Goal: Task Accomplishment & Management: Complete application form

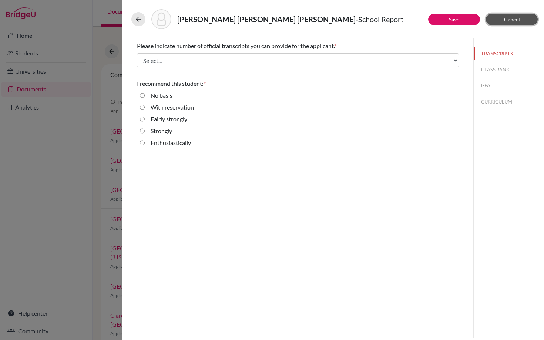
click at [513, 18] on span "Cancel" at bounding box center [512, 19] width 16 height 6
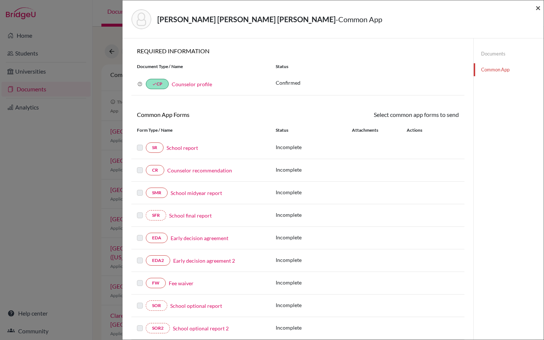
click at [540, 7] on span "×" at bounding box center [538, 7] width 5 height 11
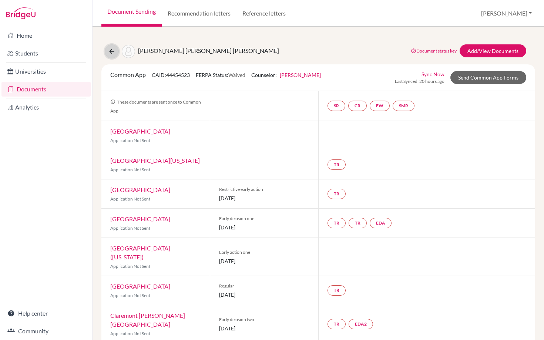
click at [111, 49] on icon at bounding box center [111, 51] width 7 height 7
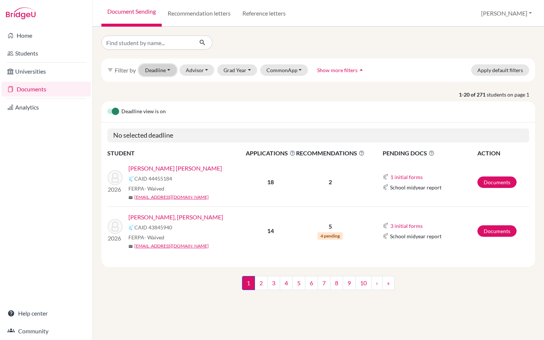
click at [156, 73] on button "Deadline - Select a date range Or double click for a single date selection [DAT…" at bounding box center [158, 69] width 38 height 11
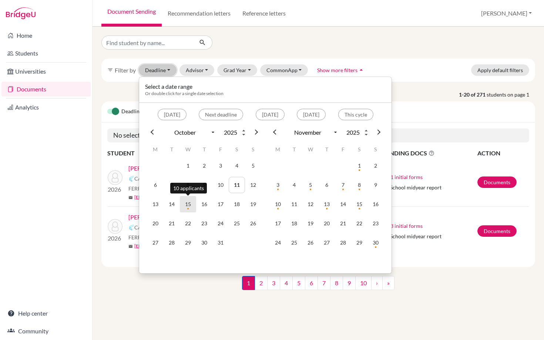
click at [184, 206] on td "15" at bounding box center [188, 204] width 16 height 16
click at [187, 206] on td "15" at bounding box center [188, 204] width 16 height 16
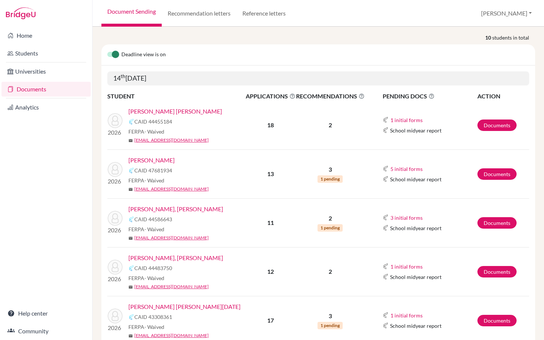
scroll to position [103, 0]
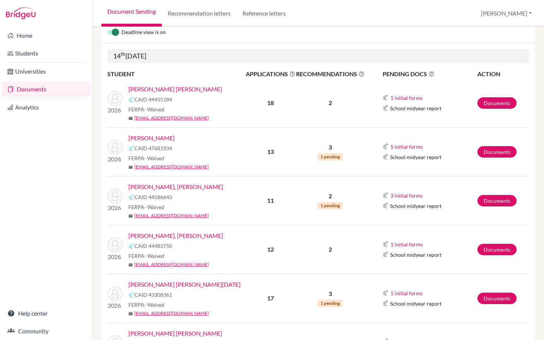
click at [188, 235] on link "[PERSON_NAME], [PERSON_NAME]" at bounding box center [176, 235] width 95 height 9
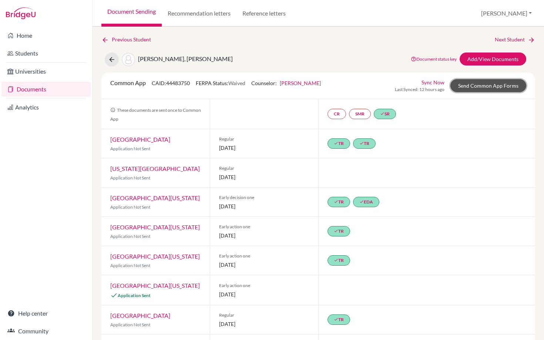
click at [484, 89] on link "Send Common App Forms" at bounding box center [489, 85] width 76 height 13
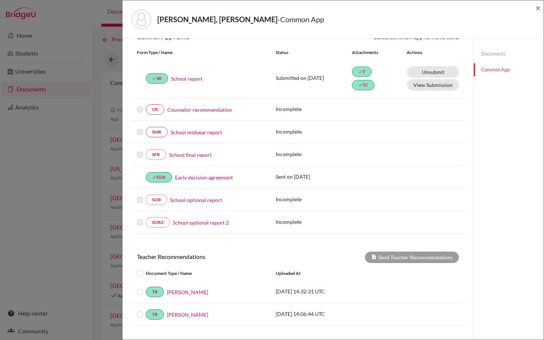
scroll to position [144, 0]
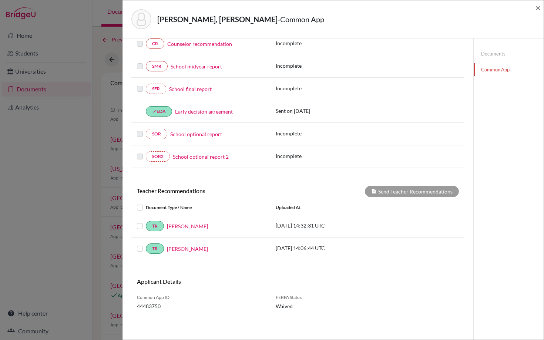
click at [146, 222] on label at bounding box center [146, 222] width 0 height 0
click at [0, 0] on input "checkbox" at bounding box center [0, 0] width 0 height 0
click at [409, 191] on button "Send Teacher Recommendations" at bounding box center [412, 191] width 94 height 11
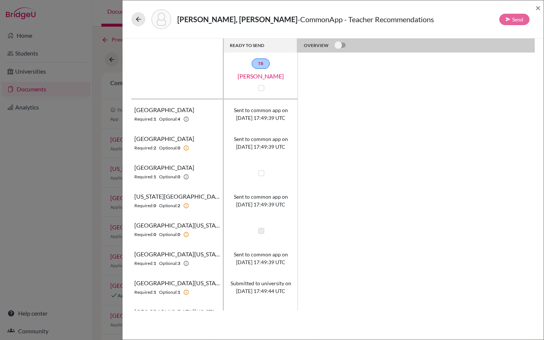
click at [261, 174] on label at bounding box center [262, 173] width 6 height 6
click at [261, 174] on input "checkbox" at bounding box center [260, 172] width 6 height 7
checkbox input "true"
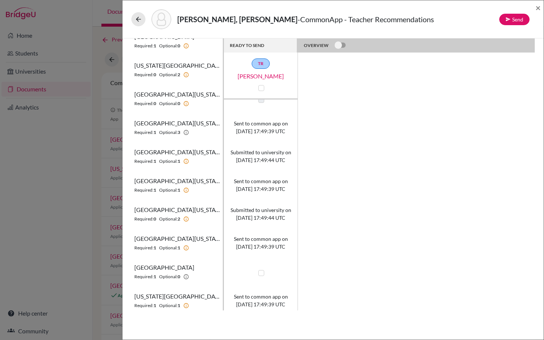
scroll to position [136, 0]
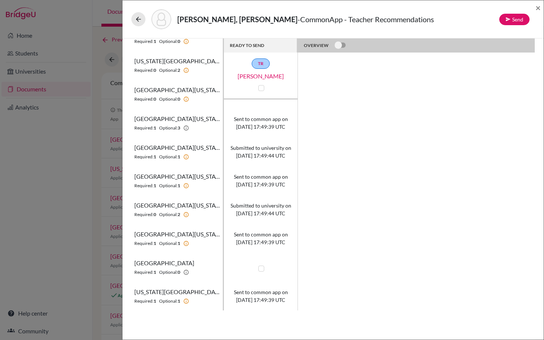
click at [261, 267] on label at bounding box center [262, 269] width 6 height 6
click at [261, 267] on input "checkbox" at bounding box center [260, 267] width 6 height 7
checkbox input "true"
click at [514, 24] on button "Send" at bounding box center [515, 19] width 30 height 11
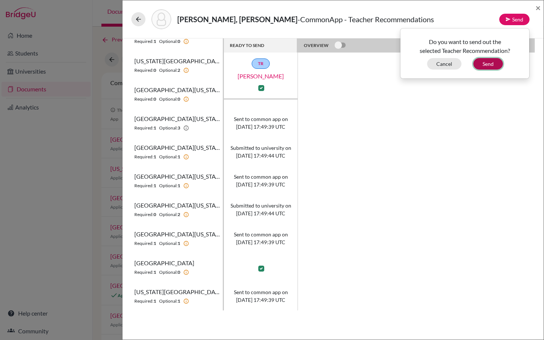
click at [483, 63] on button "Send" at bounding box center [489, 63] width 30 height 11
checkbox input "false"
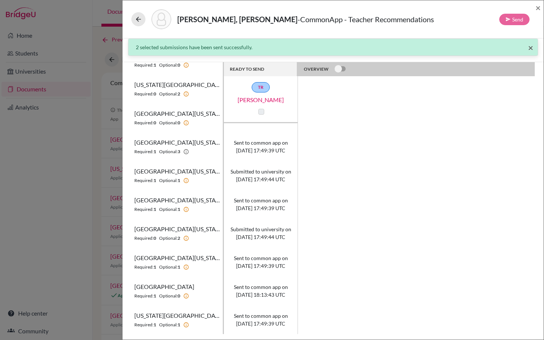
click at [532, 47] on span "×" at bounding box center [531, 47] width 5 height 11
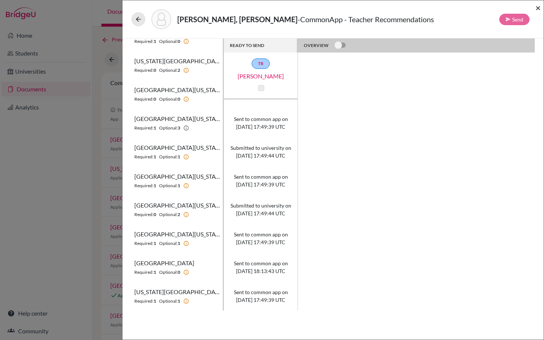
click at [539, 6] on span "×" at bounding box center [538, 7] width 5 height 11
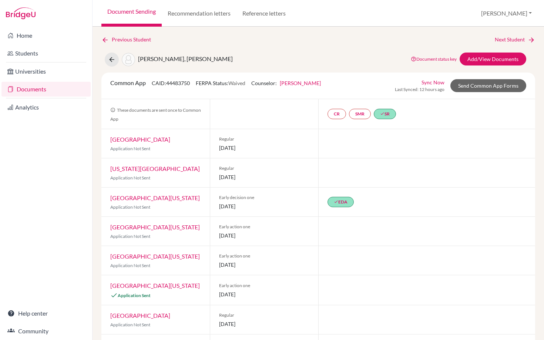
click at [29, 89] on link "Documents" at bounding box center [45, 89] width 89 height 15
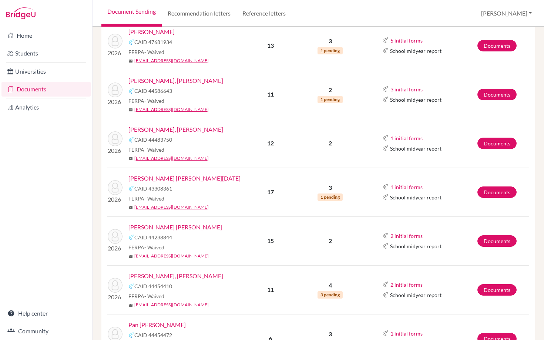
scroll to position [269, 0]
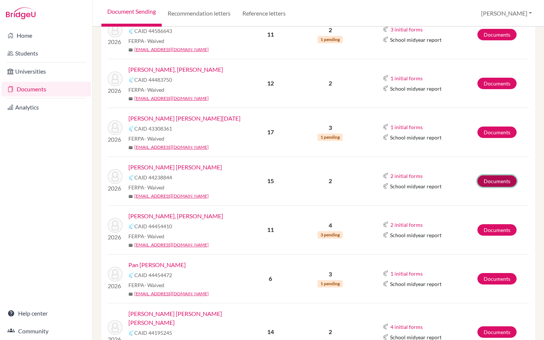
click at [498, 179] on link "Documents" at bounding box center [497, 181] width 39 height 11
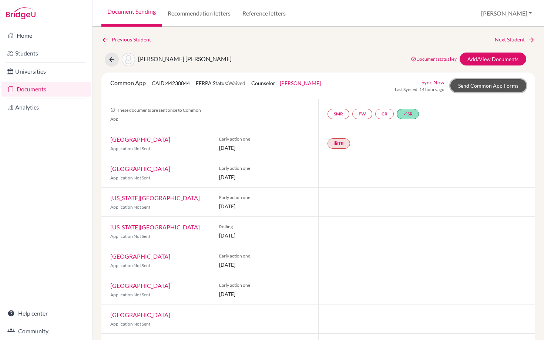
click at [485, 84] on link "Send Common App Forms" at bounding box center [489, 85] width 76 height 13
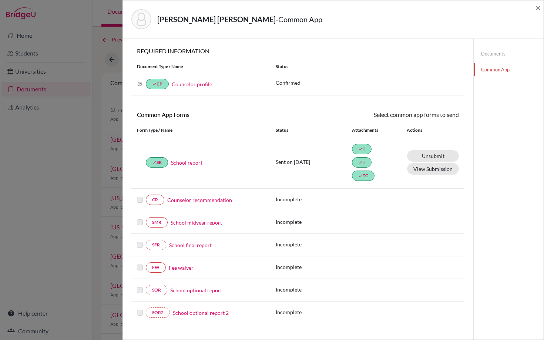
click at [79, 39] on div "Matus Porras, Alejandro - Common App × × REQUIRED INFORMATION Document Type / N…" at bounding box center [272, 170] width 544 height 340
click at [539, 8] on span "×" at bounding box center [538, 7] width 5 height 11
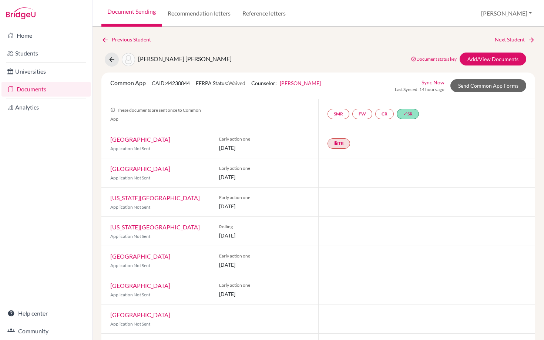
click at [131, 7] on link "Document Sending" at bounding box center [131, 13] width 60 height 27
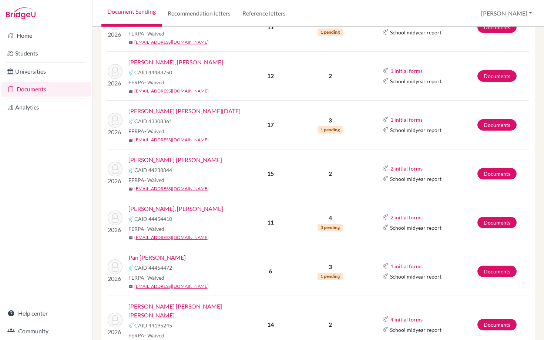
scroll to position [289, 0]
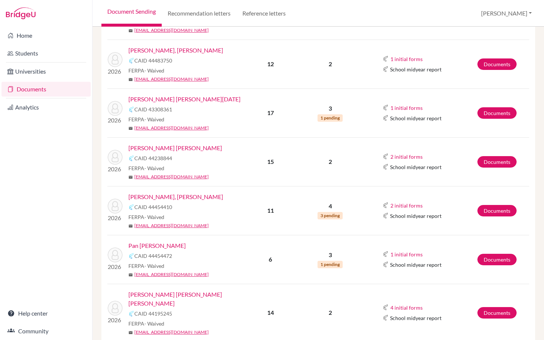
click at [178, 199] on link "[PERSON_NAME], [PERSON_NAME]" at bounding box center [176, 197] width 95 height 9
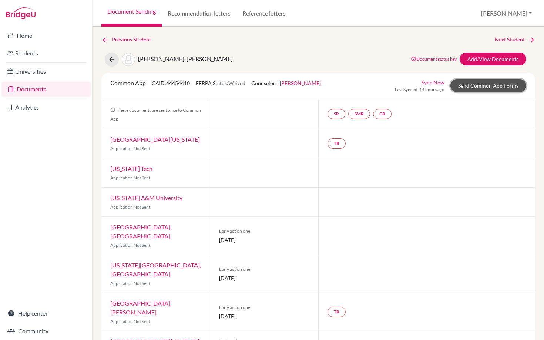
click at [479, 87] on link "Send Common App Forms" at bounding box center [489, 85] width 76 height 13
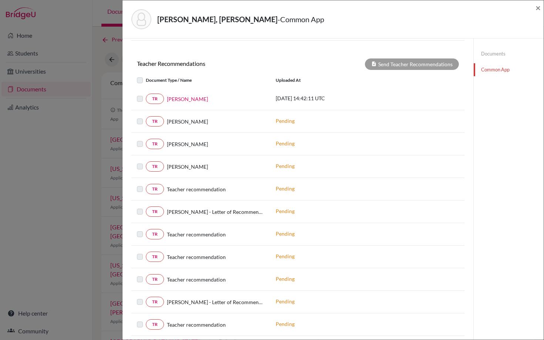
scroll to position [231, 0]
click at [235, 120] on div "[PERSON_NAME]" at bounding box center [214, 122] width 101 height 8
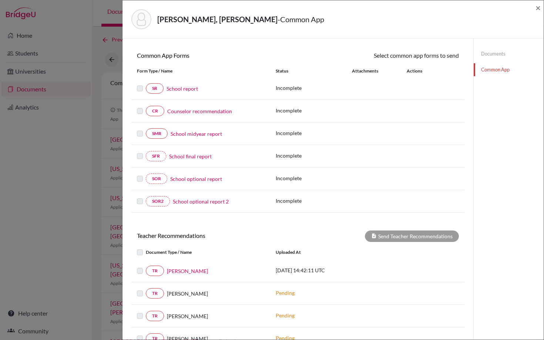
scroll to position [49, 0]
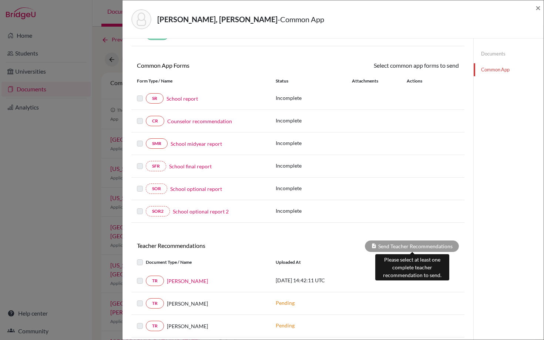
click at [398, 246] on div "Send Teacher Recommendations" at bounding box center [412, 246] width 94 height 11
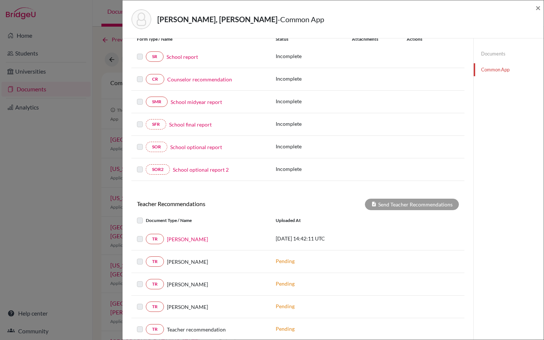
scroll to position [100, 0]
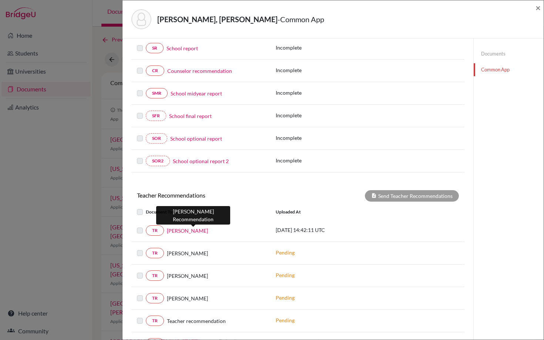
click at [197, 233] on link "[PERSON_NAME]" at bounding box center [187, 231] width 41 height 8
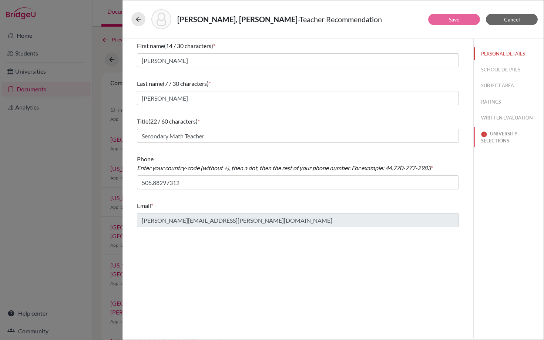
click at [505, 135] on button "UNIVERSITY SELECTIONS" at bounding box center [509, 137] width 70 height 20
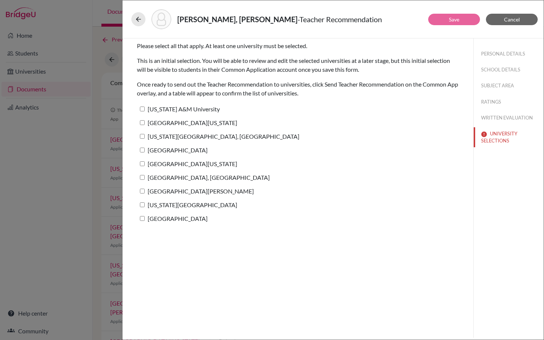
click at [139, 177] on label "[GEOGRAPHIC_DATA], [GEOGRAPHIC_DATA]" at bounding box center [203, 177] width 133 height 11
click at [140, 177] on input "[GEOGRAPHIC_DATA], [GEOGRAPHIC_DATA]" at bounding box center [142, 177] width 5 height 5
checkbox input "true"
click at [461, 16] on button "Save" at bounding box center [455, 19] width 52 height 11
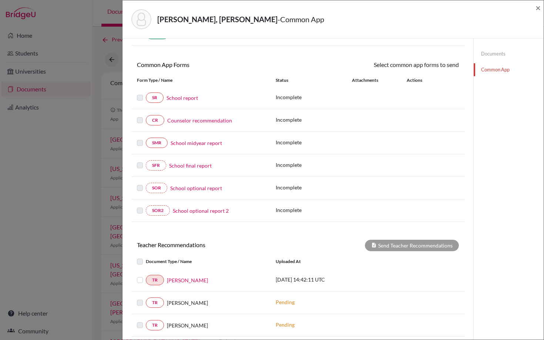
scroll to position [200, 0]
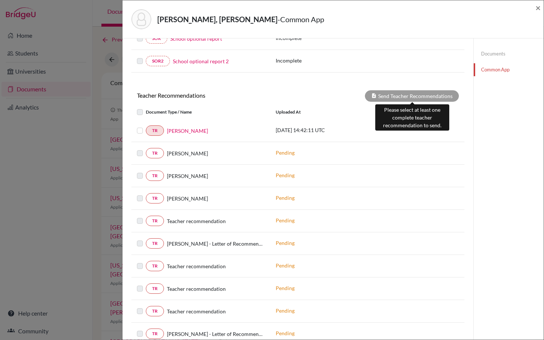
click at [400, 98] on div "Send Teacher Recommendations" at bounding box center [412, 95] width 94 height 11
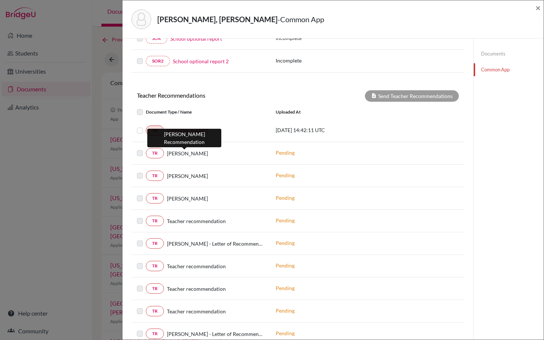
click at [194, 156] on span "[PERSON_NAME]" at bounding box center [187, 154] width 41 height 8
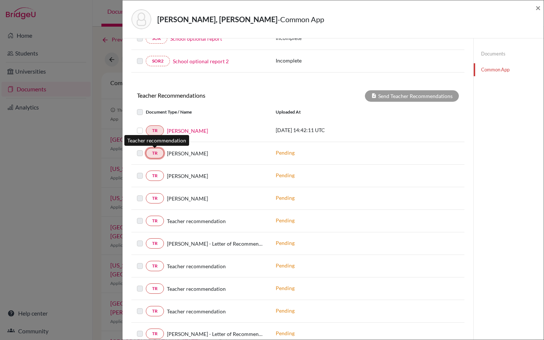
click at [153, 154] on link "TR" at bounding box center [155, 153] width 18 height 10
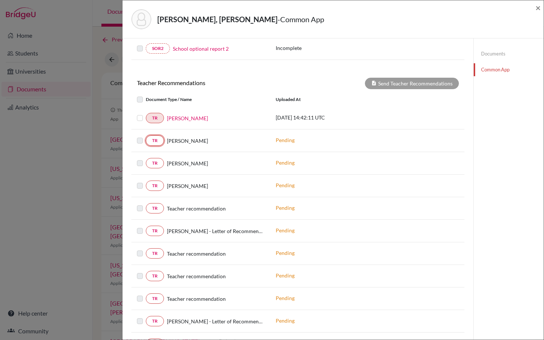
scroll to position [223, 0]
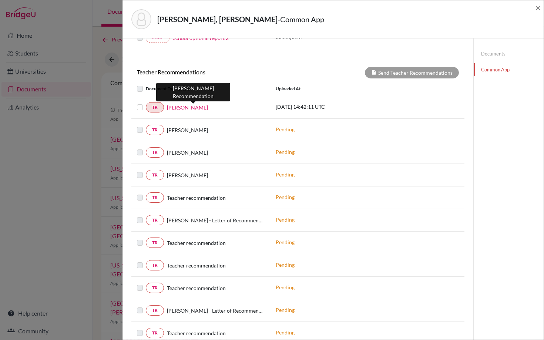
click at [204, 107] on link "[PERSON_NAME]" at bounding box center [187, 108] width 41 height 8
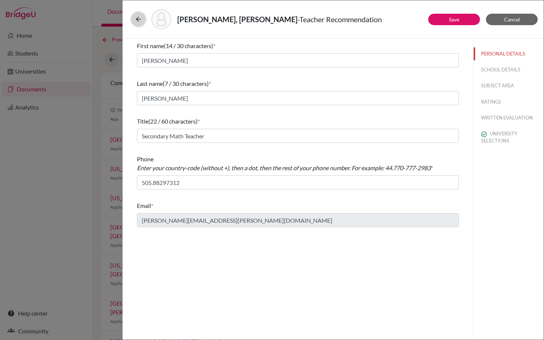
click at [136, 16] on icon at bounding box center [138, 19] width 7 height 7
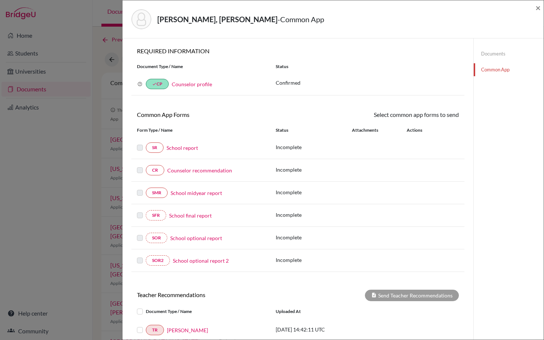
click at [180, 148] on link "School report" at bounding box center [182, 148] width 31 height 8
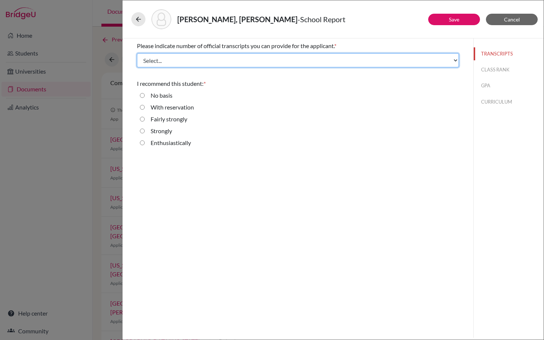
click at [285, 56] on select "Select... 1 2 3 4" at bounding box center [298, 60] width 322 height 14
select select "1"
click at [137, 53] on select "Select... 1 2 3 4" at bounding box center [298, 60] width 322 height 14
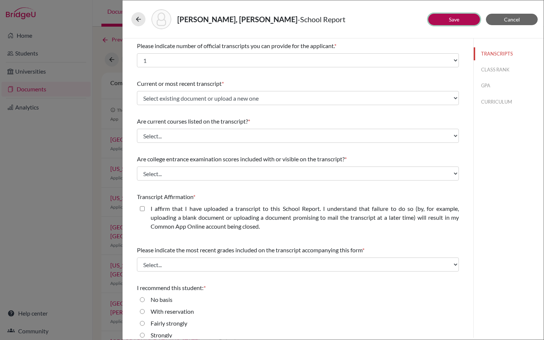
click at [454, 25] on button "Save" at bounding box center [455, 19] width 52 height 11
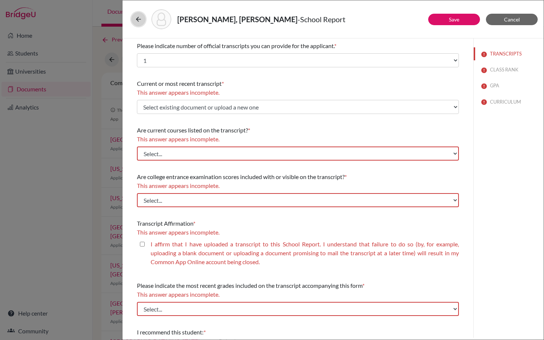
click at [135, 21] on icon at bounding box center [138, 19] width 7 height 7
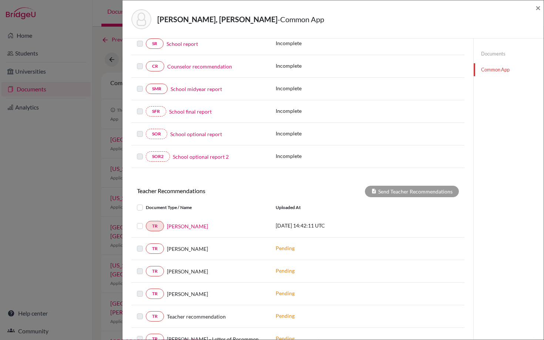
scroll to position [118, 0]
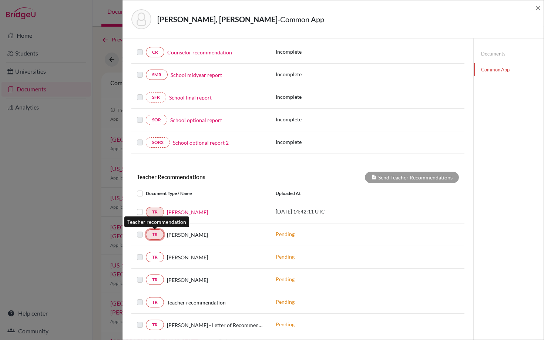
click at [153, 235] on link "TR" at bounding box center [155, 235] width 18 height 10
click at [143, 239] on div at bounding box center [141, 234] width 9 height 9
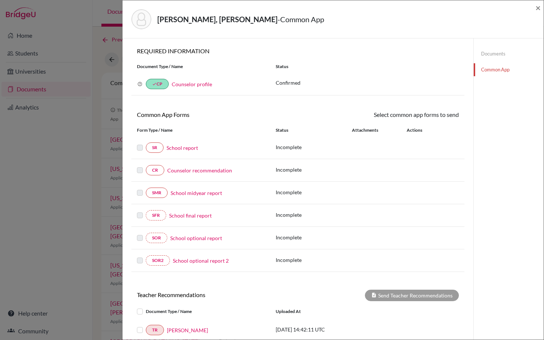
scroll to position [2, 0]
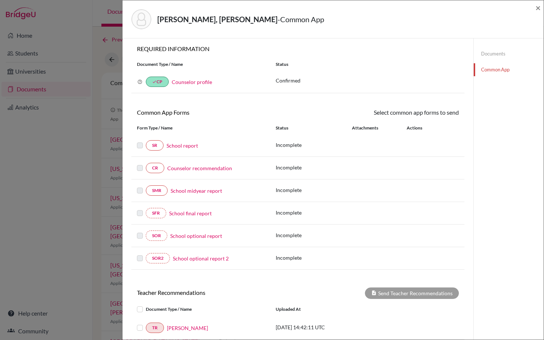
click at [185, 147] on link "School report" at bounding box center [182, 146] width 31 height 8
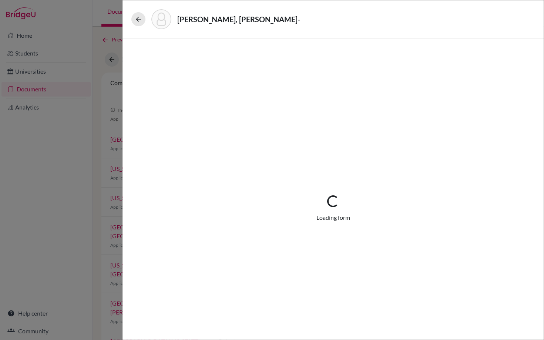
select select "1"
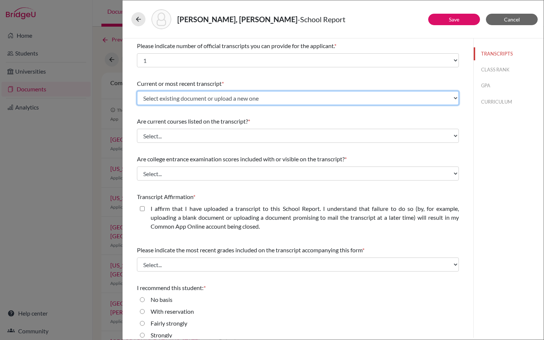
click at [209, 97] on select "Select existing document or upload a new one Initial Transcript Upload New File" at bounding box center [298, 98] width 322 height 14
select select "682436"
click at [137, 91] on select "Select existing document or upload a new one Initial Transcript Upload New File" at bounding box center [298, 98] width 322 height 14
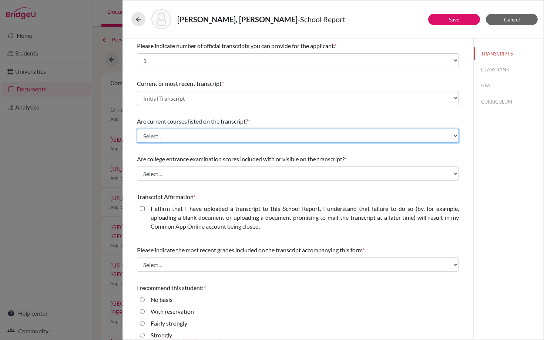
click at [193, 133] on select "Select... Yes No" at bounding box center [298, 136] width 322 height 14
select select "1"
click at [137, 129] on select "Select... Yes No" at bounding box center [298, 136] width 322 height 14
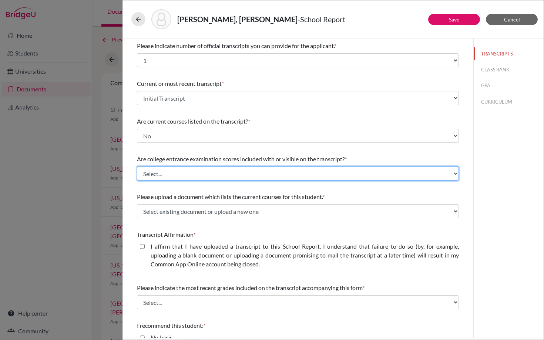
click at [178, 172] on select "Select... Yes No" at bounding box center [298, 174] width 322 height 14
select select "1"
click at [137, 167] on select "Select... Yes No" at bounding box center [298, 174] width 322 height 14
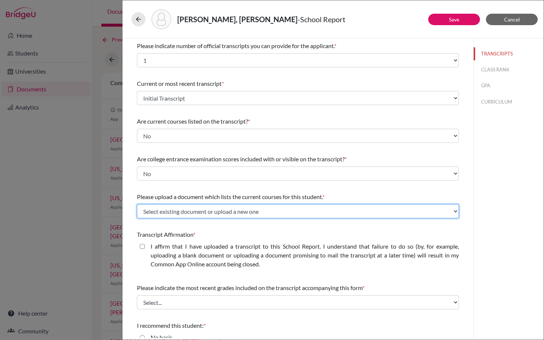
click at [175, 211] on select "Select existing document or upload a new one 12th Grade Courses Upload New File" at bounding box center [298, 211] width 322 height 14
select select "669341"
click at [137, 204] on select "Select existing document or upload a new one 12th Grade Courses Upload New File" at bounding box center [298, 211] width 322 height 14
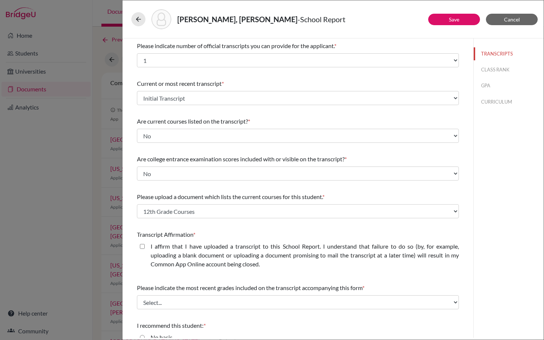
click at [143, 247] on closed\ "I affirm that I have uploaded a transcript to this School Report. I understand …" at bounding box center [142, 246] width 5 height 9
checkbox closed\ "true"
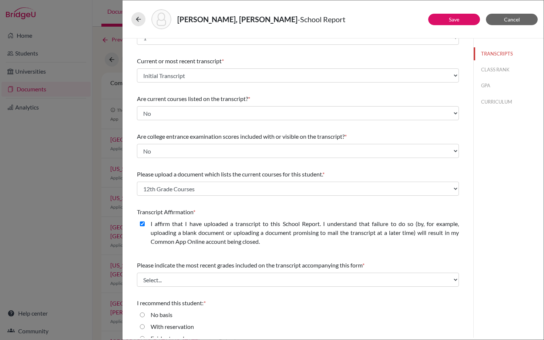
scroll to position [57, 0]
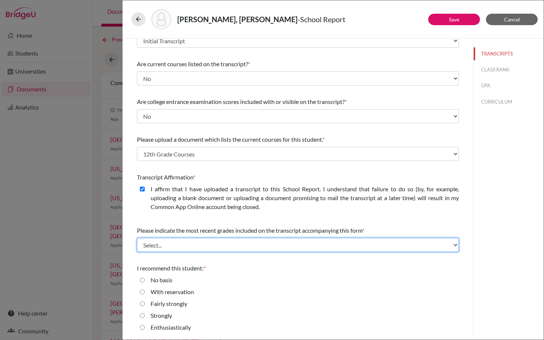
click at [154, 247] on select "Select... Final junior year grades 1st Quarter senior year grades 2nd Quarter/1…" at bounding box center [298, 245] width 322 height 14
select select "0"
click at [137, 238] on select "Select... Final junior year grades 1st Quarter senior year grades 2nd Quarter/1…" at bounding box center [298, 245] width 322 height 14
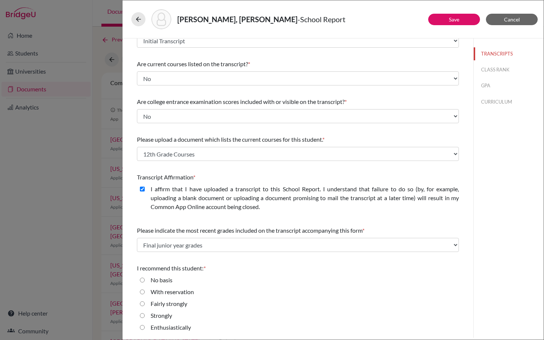
click at [143, 329] on input "Enthusiastically" at bounding box center [142, 327] width 5 height 9
radio input "true"
click at [491, 67] on button "CLASS RANK" at bounding box center [509, 69] width 70 height 13
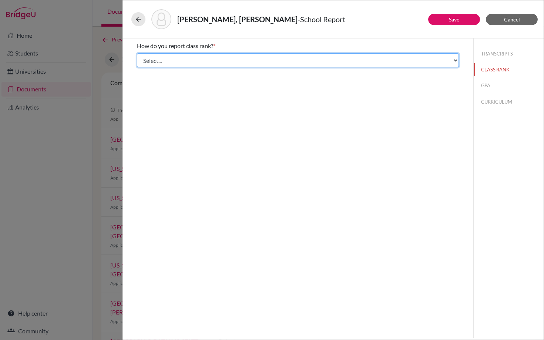
click at [416, 62] on select "Select... Exact Decile Quintile Quartile None" at bounding box center [298, 60] width 322 height 14
select select "5"
click at [137, 53] on select "Select... Exact Decile Quintile Quartile None" at bounding box center [298, 60] width 322 height 14
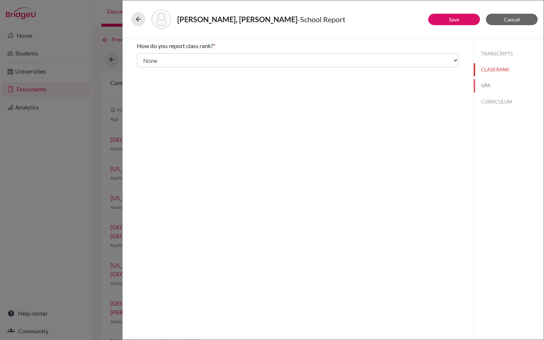
click at [488, 89] on button "GPA" at bounding box center [509, 85] width 70 height 13
click at [141, 58] on input "Yes" at bounding box center [142, 57] width 5 height 9
radio input "true"
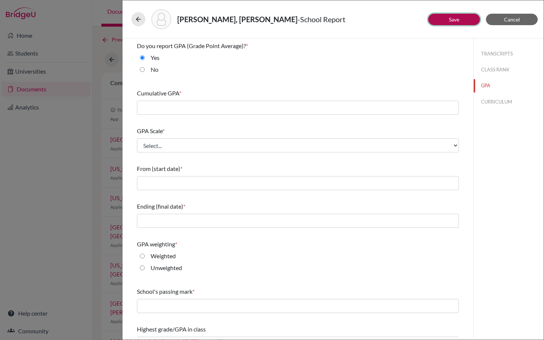
click at [446, 15] on button "Save" at bounding box center [455, 19] width 52 height 11
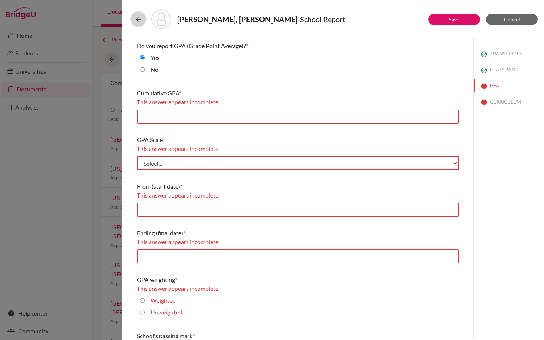
click at [139, 16] on icon at bounding box center [138, 19] width 7 height 7
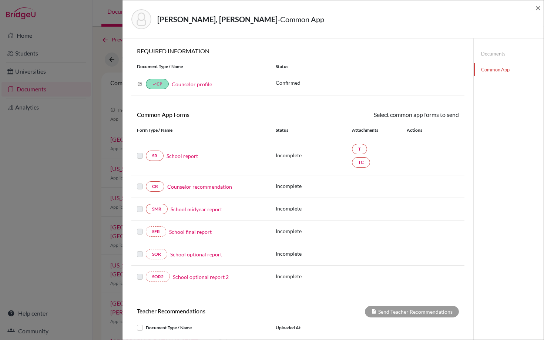
click at [484, 54] on link "Documents" at bounding box center [509, 53] width 70 height 13
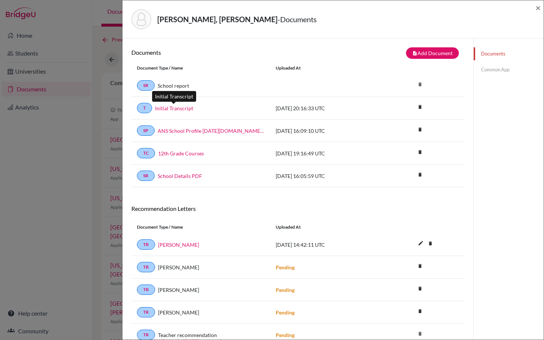
click at [177, 107] on link "Initial Transcript" at bounding box center [174, 108] width 38 height 8
click at [172, 154] on link "12th Grade Courses" at bounding box center [181, 154] width 46 height 8
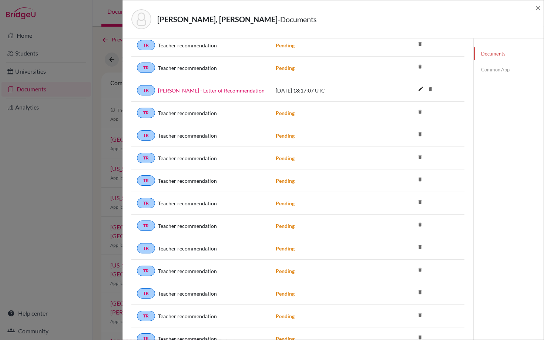
scroll to position [576, 0]
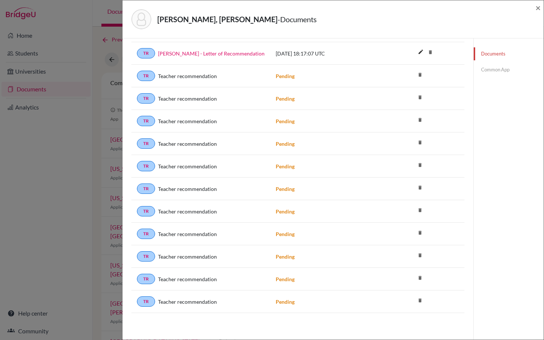
click at [421, 300] on icon "delete" at bounding box center [420, 300] width 11 height 11
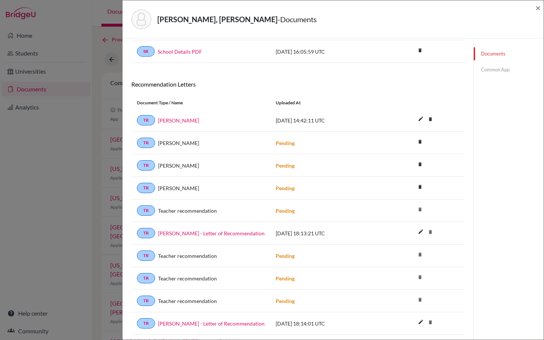
scroll to position [123, 0]
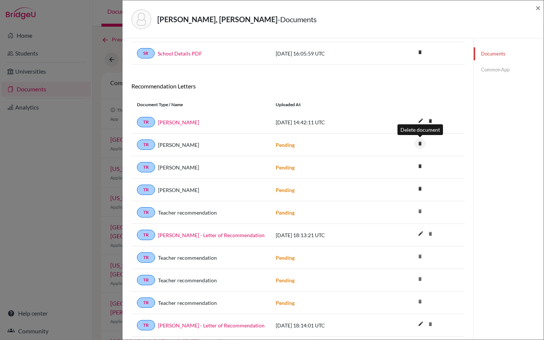
click at [420, 144] on icon "delete" at bounding box center [420, 143] width 11 height 11
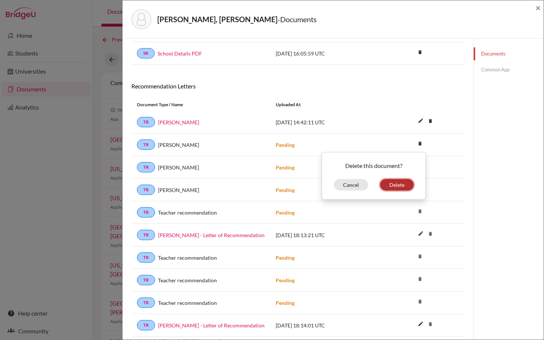
click at [397, 188] on button "Delete" at bounding box center [397, 184] width 34 height 11
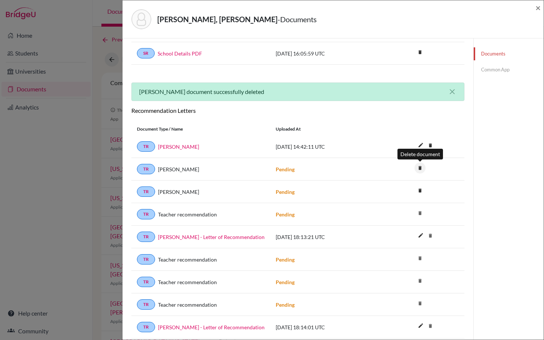
click at [419, 169] on icon "delete" at bounding box center [420, 168] width 11 height 11
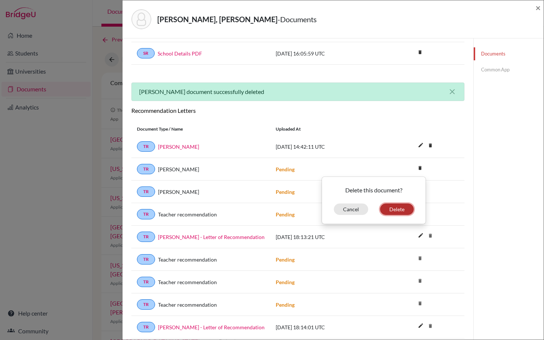
click at [404, 209] on button "Delete" at bounding box center [397, 209] width 34 height 11
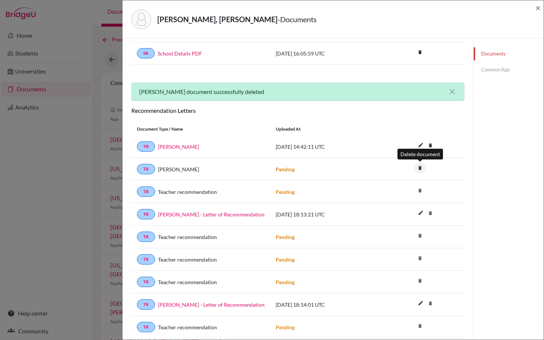
click at [421, 170] on icon "delete" at bounding box center [420, 168] width 11 height 11
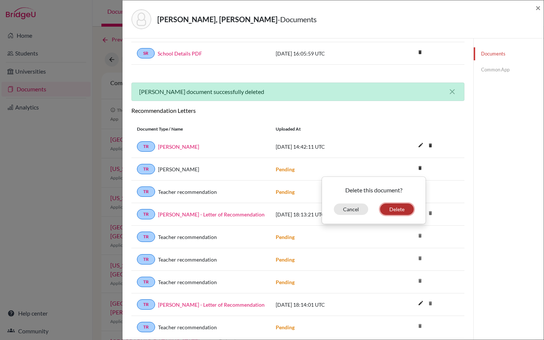
click at [400, 210] on button "Delete" at bounding box center [397, 209] width 34 height 11
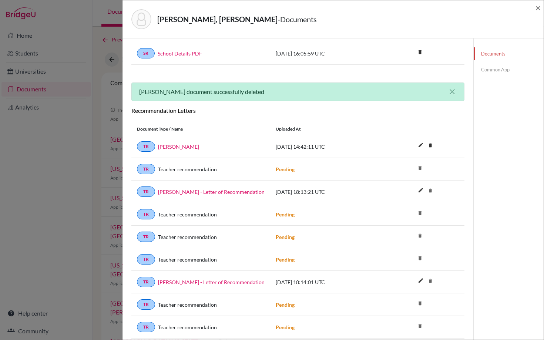
click at [423, 170] on icon "delete" at bounding box center [420, 168] width 11 height 11
click at [419, 166] on icon "delete" at bounding box center [420, 168] width 11 height 11
click at [419, 214] on icon "delete" at bounding box center [420, 213] width 11 height 11
click at [421, 167] on icon "delete" at bounding box center [420, 168] width 11 height 11
click at [241, 193] on link "[PERSON_NAME] - Letter of Recommendation" at bounding box center [211, 192] width 107 height 8
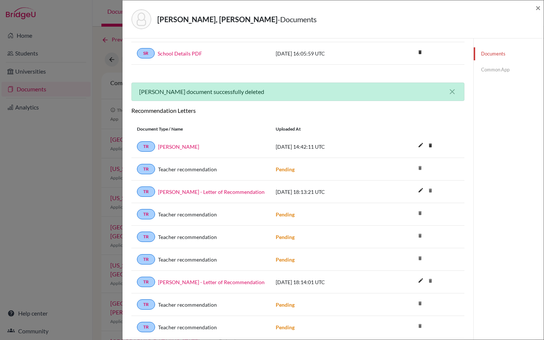
click at [421, 213] on icon "delete" at bounding box center [420, 213] width 11 height 11
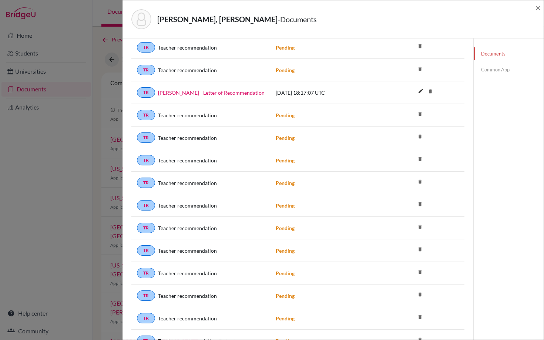
scroll to position [532, 0]
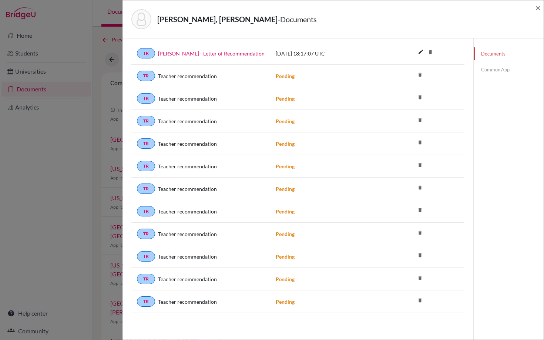
click at [420, 301] on icon "delete" at bounding box center [420, 300] width 11 height 11
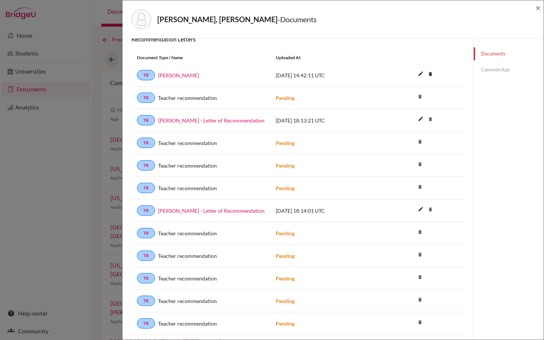
scroll to position [111, 0]
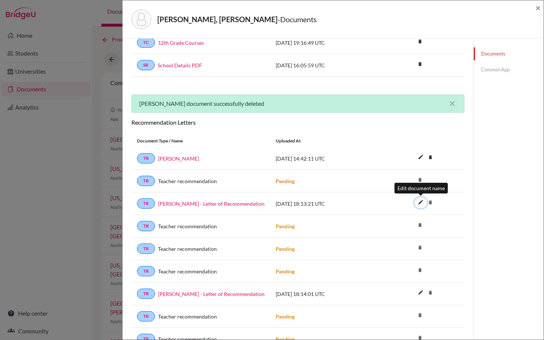
click at [420, 200] on icon "edit" at bounding box center [421, 202] width 12 height 12
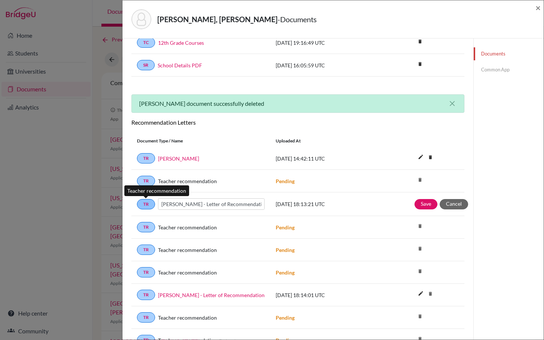
drag, startPoint x: 196, startPoint y: 204, endPoint x: 144, endPoint y: 204, distance: 51.5
click at [144, 204] on div "TR [PERSON_NAME] - Letter of Recommendation" at bounding box center [201, 204] width 128 height 11
type input "- Letter of Recommendation"
click at [460, 207] on button "Cancel" at bounding box center [454, 204] width 29 height 10
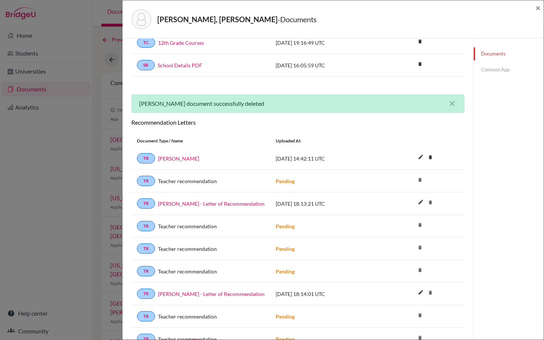
click at [420, 226] on icon "delete" at bounding box center [420, 225] width 11 height 11
click at [190, 227] on span "Teacher recommendation" at bounding box center [187, 227] width 59 height 8
click at [221, 204] on link "[PERSON_NAME] - Letter of Recommendation" at bounding box center [211, 204] width 107 height 8
click at [181, 203] on link "[PERSON_NAME] - Letter of Recommendation" at bounding box center [211, 204] width 107 height 8
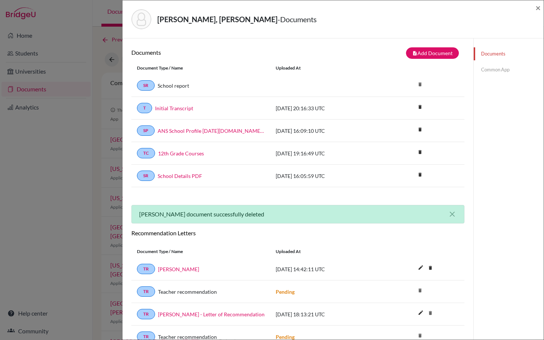
click at [495, 73] on link "Common App" at bounding box center [509, 69] width 70 height 13
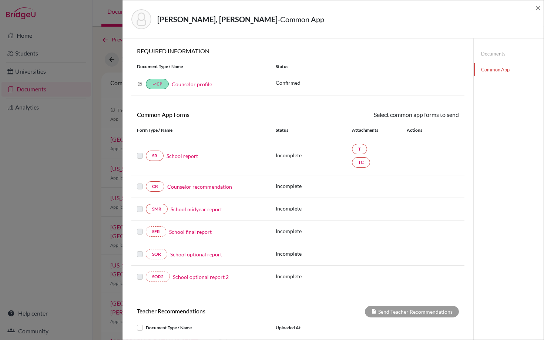
click at [490, 51] on link "Documents" at bounding box center [509, 53] width 70 height 13
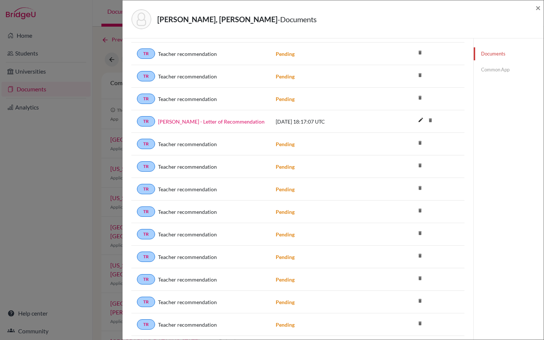
scroll to position [508, 0]
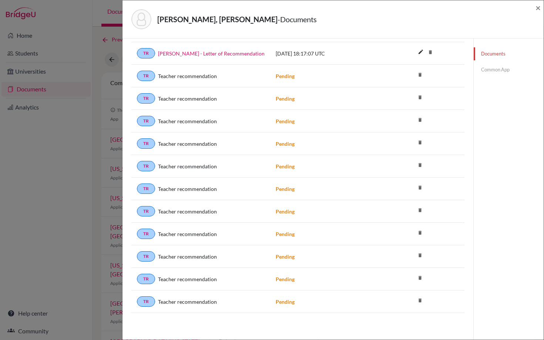
click at [417, 301] on icon "delete" at bounding box center [420, 300] width 11 height 11
click at [420, 301] on icon "delete" at bounding box center [420, 300] width 11 height 11
click at [204, 299] on span "Teacher recommendation" at bounding box center [187, 302] width 59 height 8
click at [145, 301] on link "TR" at bounding box center [146, 302] width 18 height 10
click at [420, 299] on icon "delete" at bounding box center [420, 300] width 11 height 11
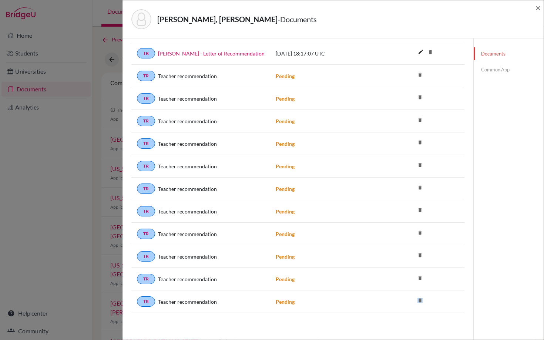
click at [420, 299] on icon "delete" at bounding box center [420, 300] width 11 height 11
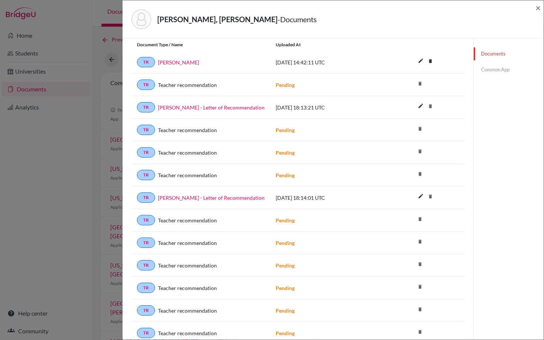
scroll to position [182, 0]
click at [420, 220] on icon "delete" at bounding box center [420, 219] width 11 height 11
click at [502, 74] on link "Common App" at bounding box center [509, 69] width 70 height 13
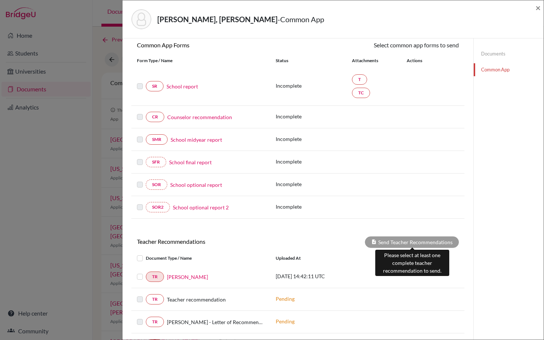
scroll to position [141, 0]
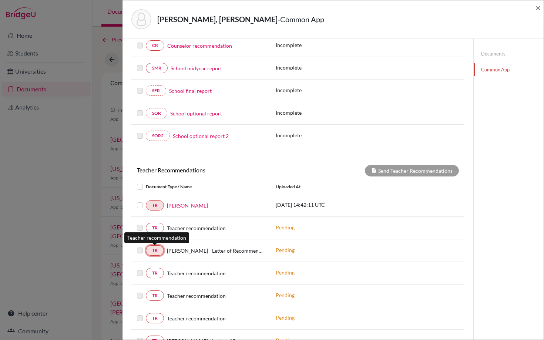
click at [155, 251] on link "TR" at bounding box center [155, 251] width 18 height 10
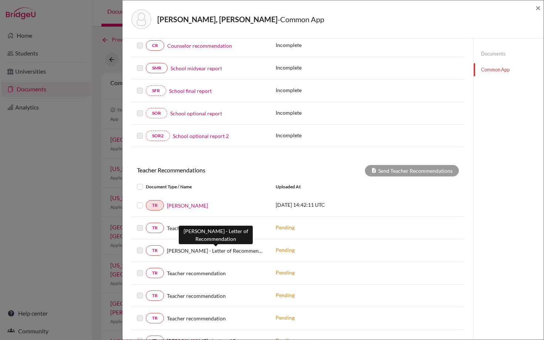
click at [183, 250] on span "[PERSON_NAME] - Letter of Recommendation" at bounding box center [216, 251] width 98 height 8
click at [285, 252] on p "Pending" at bounding box center [326, 250] width 100 height 8
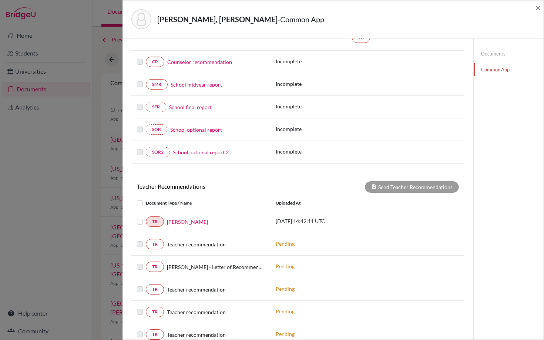
scroll to position [0, 0]
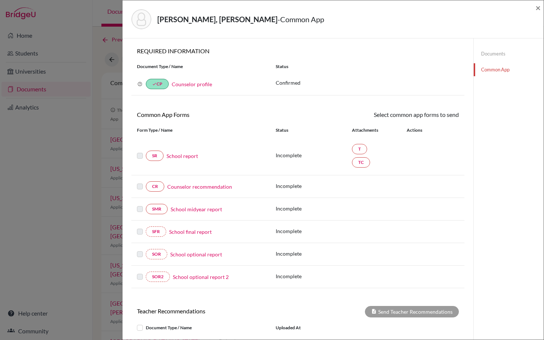
click at [490, 53] on link "Documents" at bounding box center [509, 53] width 70 height 13
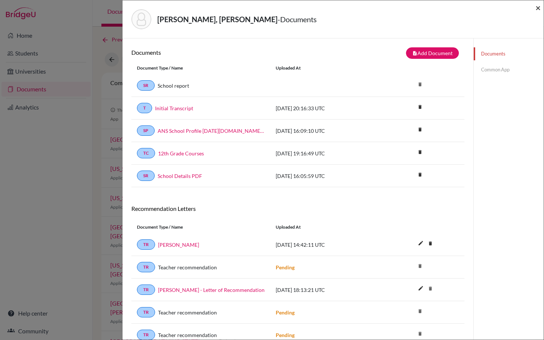
click at [537, 10] on span "×" at bounding box center [538, 7] width 5 height 11
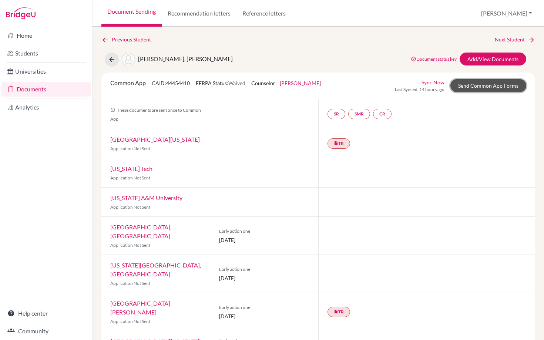
click at [484, 84] on link "Send Common App Forms" at bounding box center [489, 85] width 76 height 13
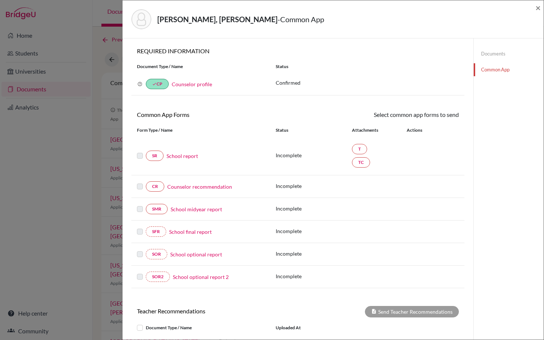
click at [490, 53] on link "Documents" at bounding box center [509, 53] width 70 height 13
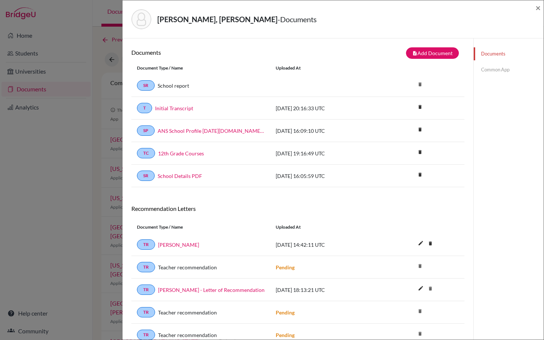
click at [500, 71] on link "Common App" at bounding box center [509, 69] width 70 height 13
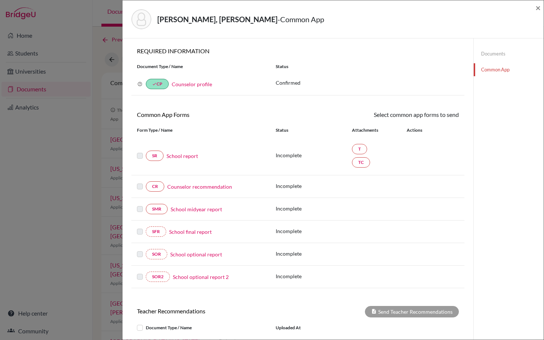
click at [188, 156] on link "School report" at bounding box center [182, 156] width 31 height 8
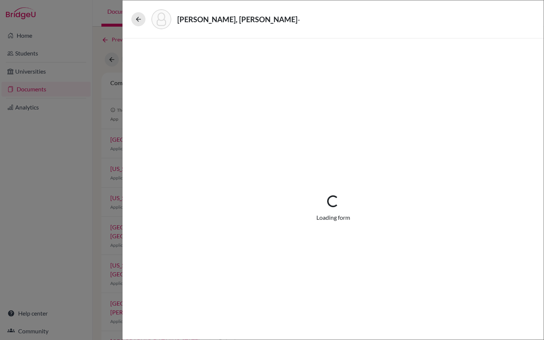
select select "1"
select select "682436"
select select "1"
select select "669341"
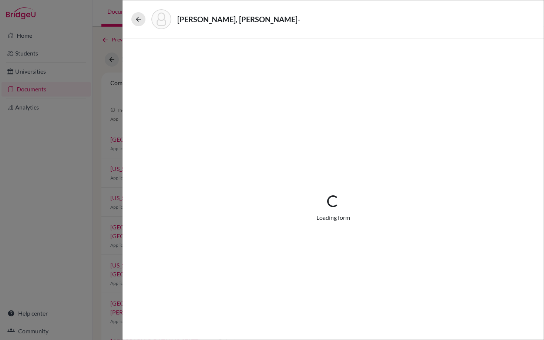
select select "0"
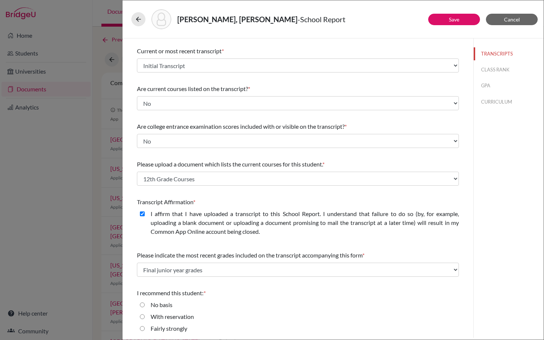
scroll to position [57, 0]
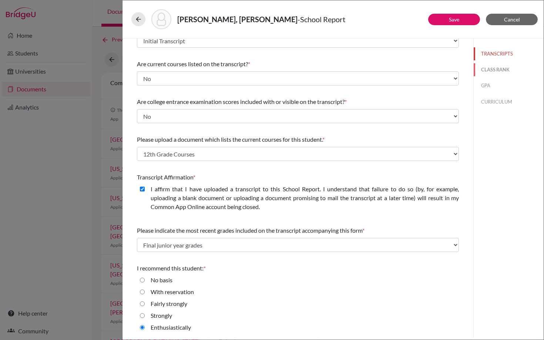
click at [491, 71] on button "CLASS RANK" at bounding box center [509, 69] width 70 height 13
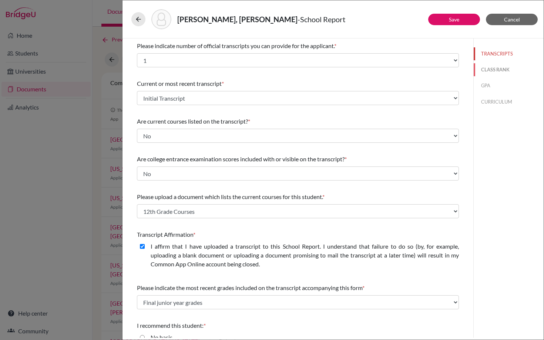
select select "5"
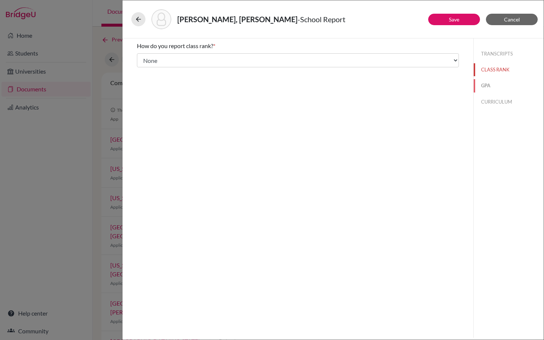
click at [486, 80] on button "GPA" at bounding box center [509, 85] width 70 height 13
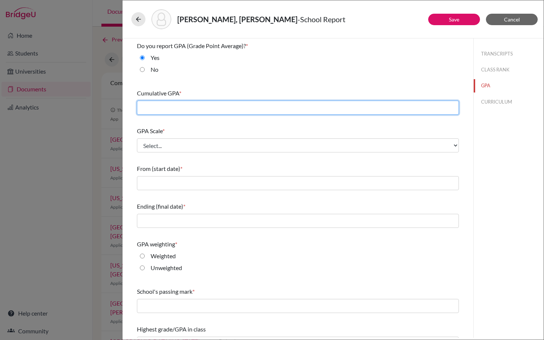
click at [185, 104] on input "text" at bounding box center [298, 108] width 322 height 14
type input "4.05"
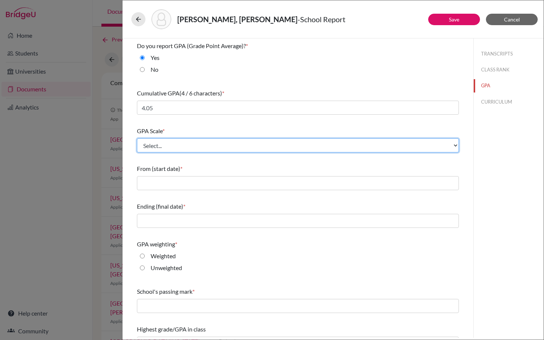
click at [166, 143] on select "Select... 4 5 6 7 8 9 10 11 12 13 14 15 16 17 18 19 20 100" at bounding box center [298, 146] width 322 height 14
select select "5"
click at [137, 139] on select "Select... 4 5 6 7 8 9 10 11 12 13 14 15 16 17 18 19 20 100" at bounding box center [298, 146] width 322 height 14
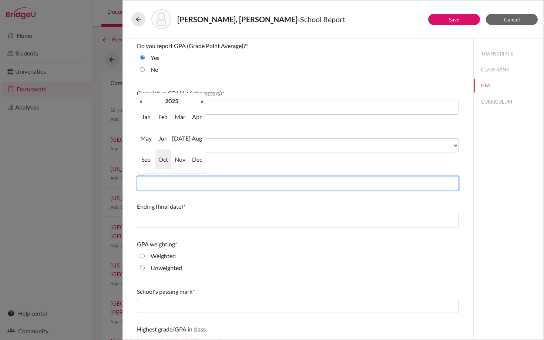
click at [160, 185] on input "text" at bounding box center [298, 183] width 322 height 14
type input "08/2022"
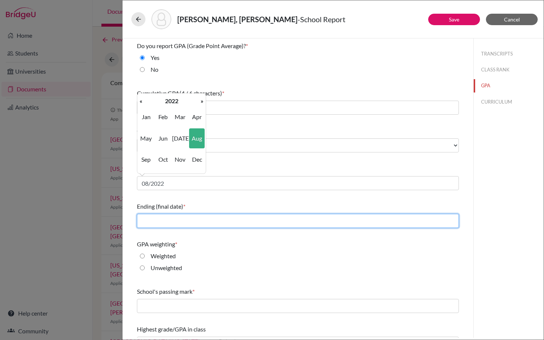
click at [164, 221] on input "text" at bounding box center [298, 221] width 322 height 14
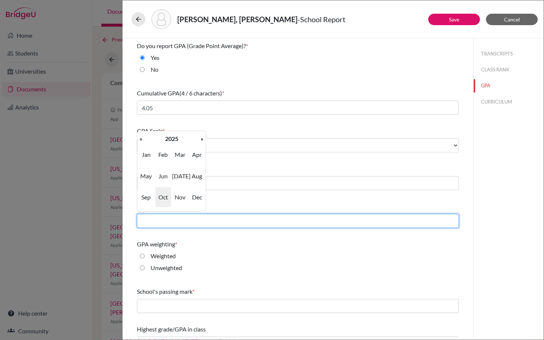
type input "06/2025"
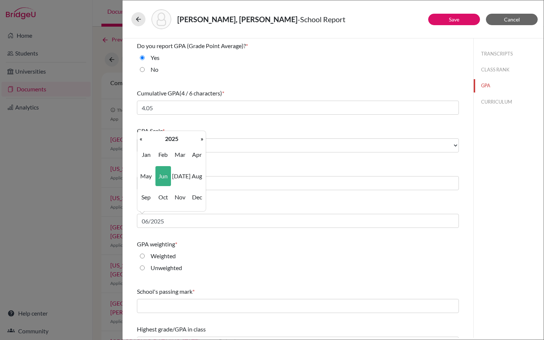
click at [186, 238] on div "GPA weighting * Weighted Unweighted" at bounding box center [298, 257] width 322 height 41
click at [143, 256] on input "Weighted" at bounding box center [142, 256] width 5 height 9
radio input "true"
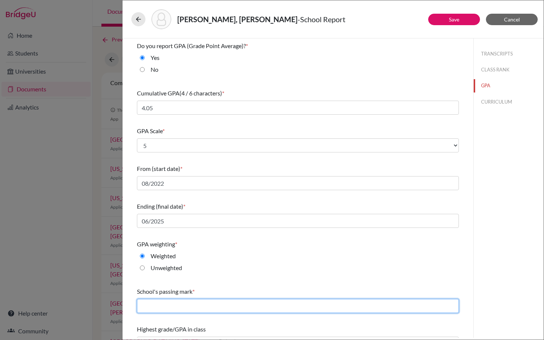
click at [175, 310] on input "text" at bounding box center [298, 306] width 322 height 14
type input "60"
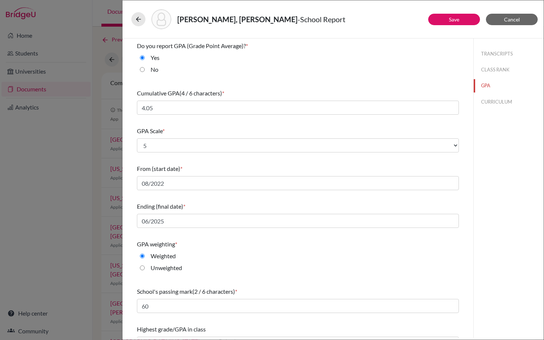
click at [237, 279] on div "Do you report GPA (Grade Point Average)? * Yes No Cumulative GPA (4 / 6 charact…" at bounding box center [298, 197] width 322 height 316
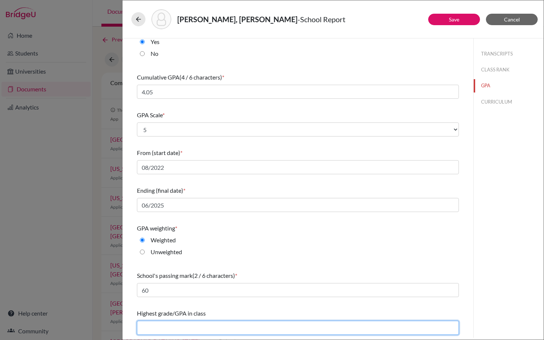
click at [175, 333] on input "text" at bounding box center [298, 328] width 322 height 14
type input "4.39"
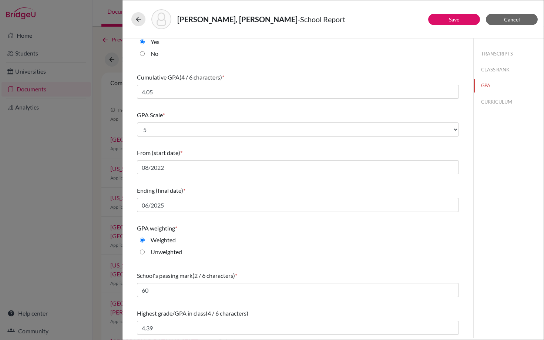
click at [296, 263] on div "Do you report GPA (Grade Point Average)? * Yes No Cumulative GPA (4 / 6 charact…" at bounding box center [298, 181] width 322 height 316
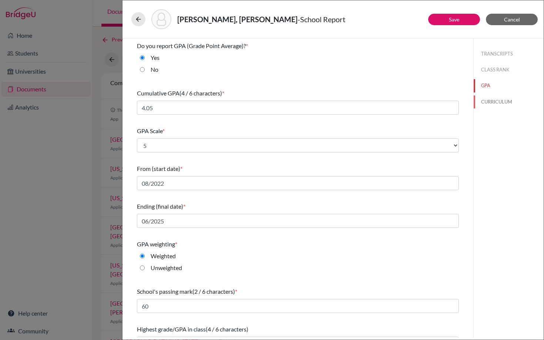
click at [490, 101] on button "CURRICULUM" at bounding box center [509, 102] width 70 height 13
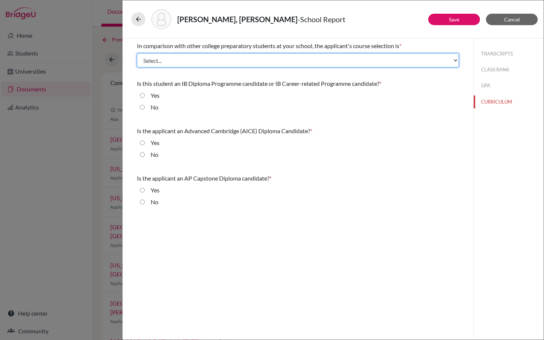
click at [424, 62] on select "Select... Less than demanding Average [PERSON_NAME] Very demanding Most demandi…" at bounding box center [298, 60] width 322 height 14
select select "4"
click at [137, 53] on select "Select... Less than demanding Average [PERSON_NAME] Very demanding Most demandi…" at bounding box center [298, 60] width 322 height 14
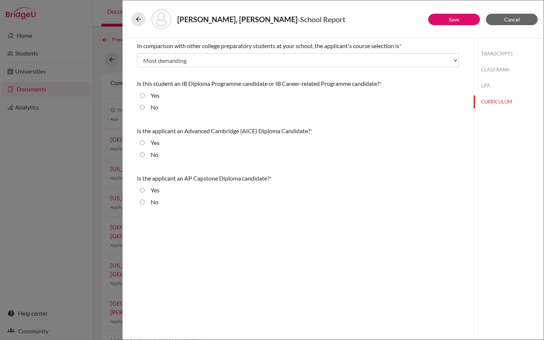
click at [143, 105] on input "No" at bounding box center [142, 107] width 5 height 9
radio input "true"
click at [144, 154] on input "No" at bounding box center [142, 154] width 5 height 9
radio input "true"
click at [143, 202] on input "No" at bounding box center [142, 202] width 5 height 9
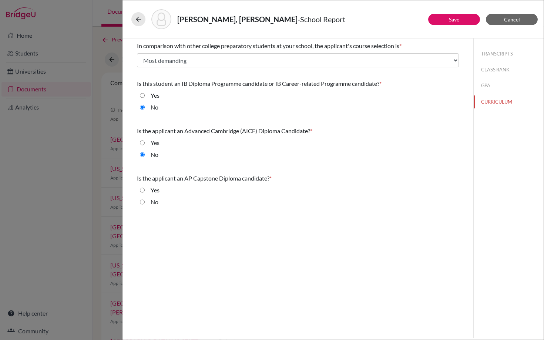
radio input "true"
click at [442, 19] on button "Save" at bounding box center [455, 19] width 52 height 11
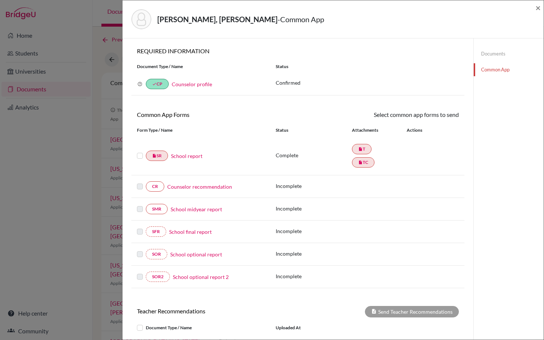
click at [137, 151] on label at bounding box center [140, 151] width 6 height 0
click at [0, 0] on input "checkbox" at bounding box center [0, 0] width 0 height 0
click at [193, 159] on link "School report" at bounding box center [186, 157] width 31 height 8
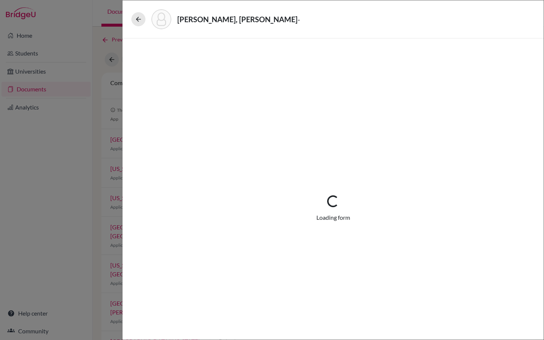
select select "1"
select select "682436"
select select "1"
select select "669341"
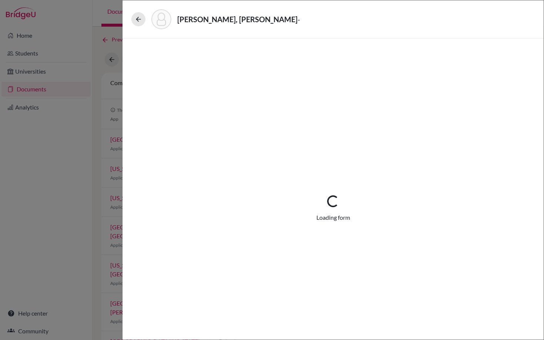
select select "0"
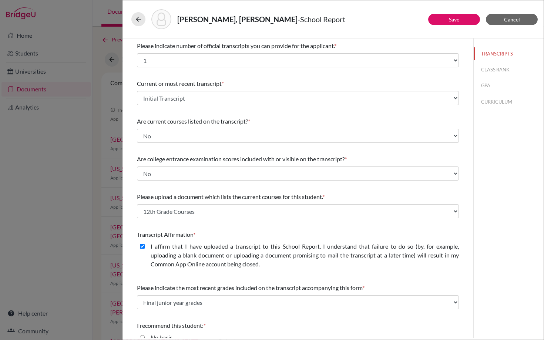
scroll to position [57, 0]
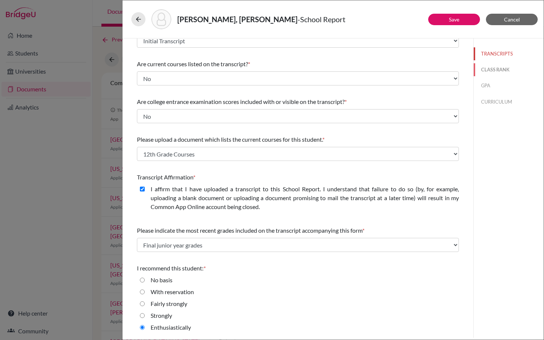
click at [490, 70] on button "CLASS RANK" at bounding box center [509, 69] width 70 height 13
select select "5"
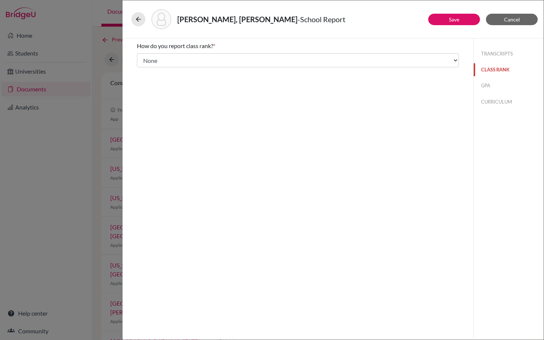
scroll to position [0, 0]
click at [494, 84] on button "GPA" at bounding box center [509, 85] width 70 height 13
type input "4.05"
type input "4.39"
select select "5"
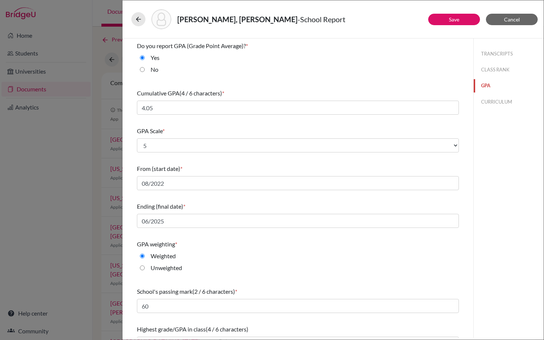
scroll to position [16, 0]
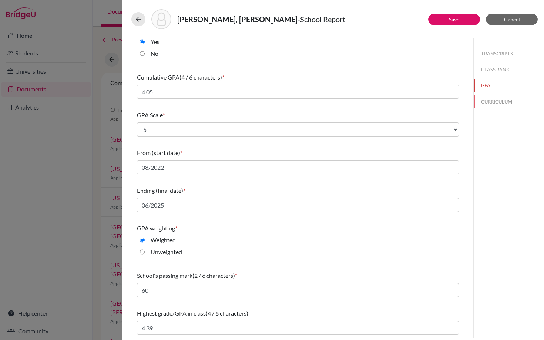
click at [499, 101] on button "CURRICULUM" at bounding box center [509, 102] width 70 height 13
select select "4"
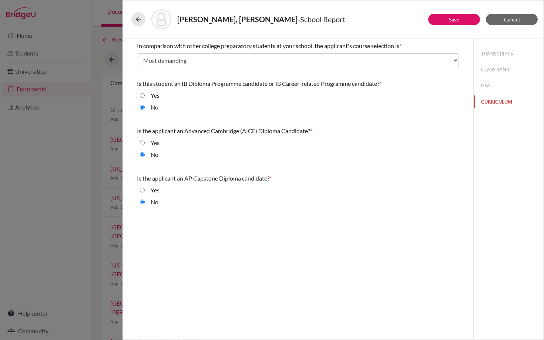
scroll to position [0, 0]
click at [441, 16] on button "Save" at bounding box center [455, 19] width 52 height 11
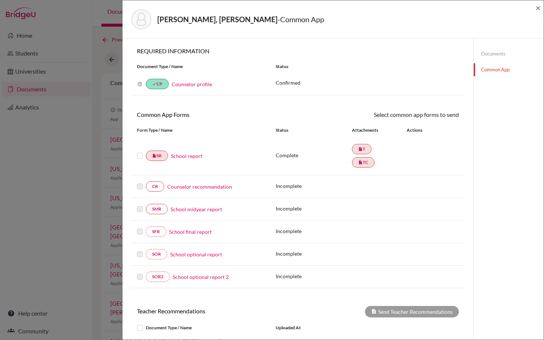
click at [139, 151] on label at bounding box center [140, 151] width 6 height 0
click at [0, 0] on input "checkbox" at bounding box center [0, 0] width 0 height 0
click at [439, 120] on link "Send" at bounding box center [444, 115] width 31 height 11
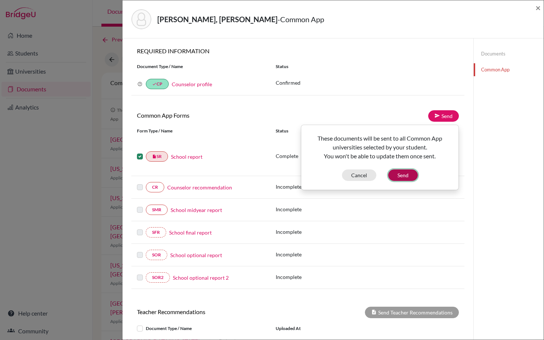
click at [404, 174] on button "Send" at bounding box center [404, 175] width 30 height 11
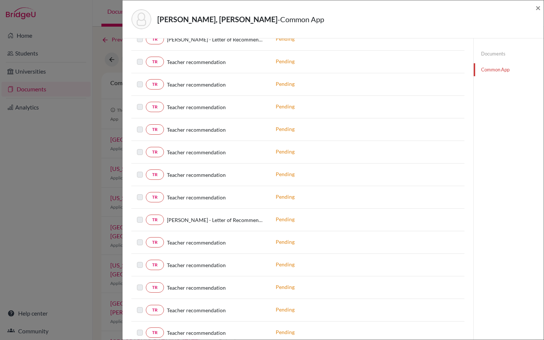
scroll to position [382, 0]
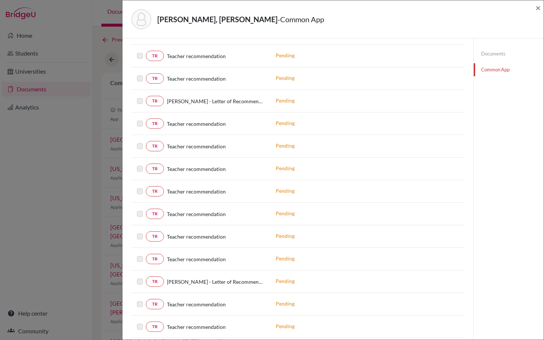
click at [483, 55] on link "Documents" at bounding box center [509, 53] width 70 height 13
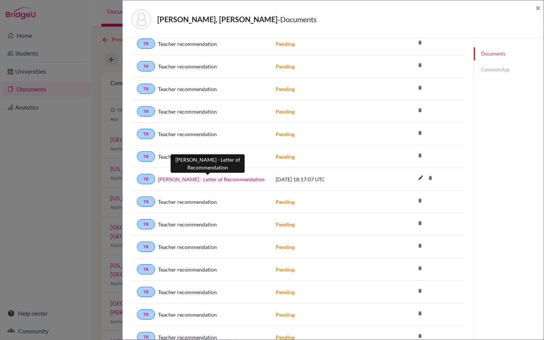
click at [221, 181] on link "[PERSON_NAME] - Letter of Recommendation" at bounding box center [211, 180] width 107 height 8
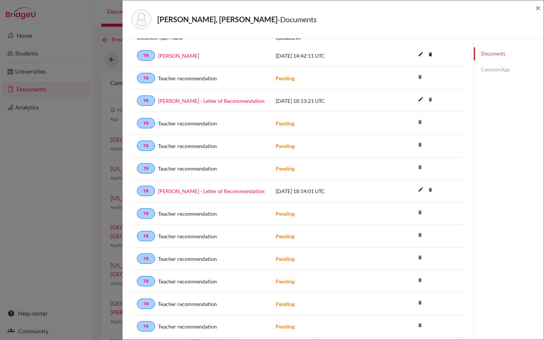
scroll to position [100, 0]
